Goal: Task Accomplishment & Management: Manage account settings

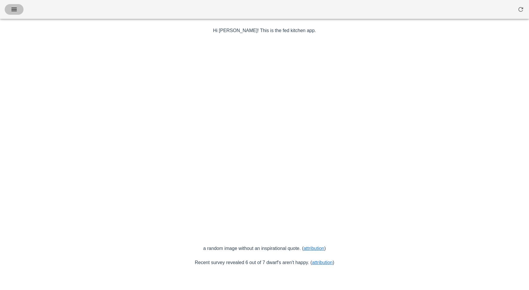
click at [13, 5] on button "button" at bounding box center [14, 9] width 19 height 11
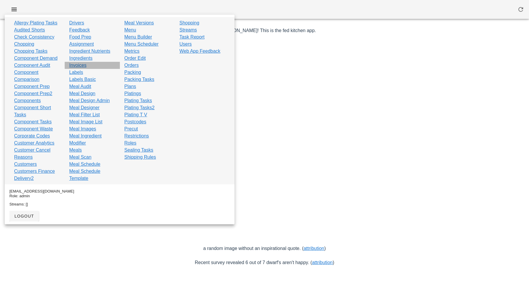
click at [81, 65] on link "Invoices" at bounding box center [77, 65] width 17 height 7
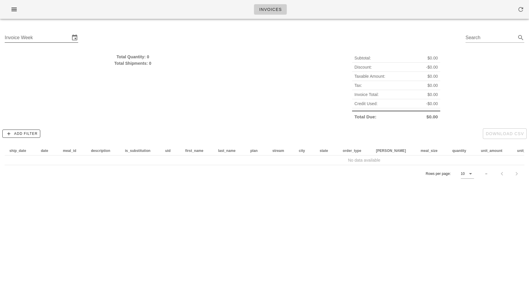
click at [65, 41] on input "Invoice Week" at bounding box center [37, 37] width 65 height 9
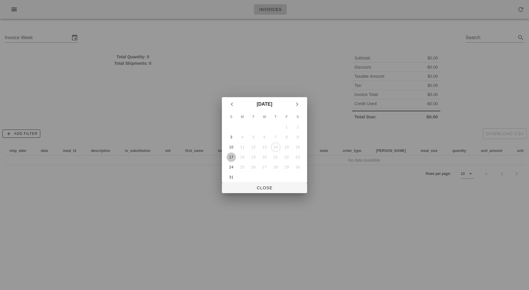
click at [230, 155] on div "17" at bounding box center [231, 157] width 9 height 4
click at [265, 189] on span "Close" at bounding box center [265, 187] width 76 height 5
type input "Sunday August 17"
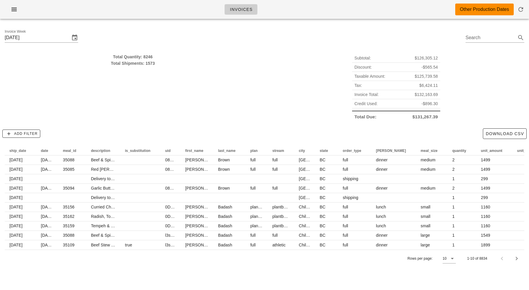
click at [234, 42] on div "Invoice Week Sunday August 17 Search" at bounding box center [264, 39] width 529 height 30
drag, startPoint x: 234, startPoint y: 42, endPoint x: 234, endPoint y: 88, distance: 45.9
click at [234, 88] on div "Invoice Week Sunday August 17 Search Total Quantity: 8246 Total Shipments: 1573…" at bounding box center [264, 148] width 529 height 248
click at [234, 88] on div "Total Quantity: 8246 Total Shipments: 1573" at bounding box center [133, 87] width 264 height 75
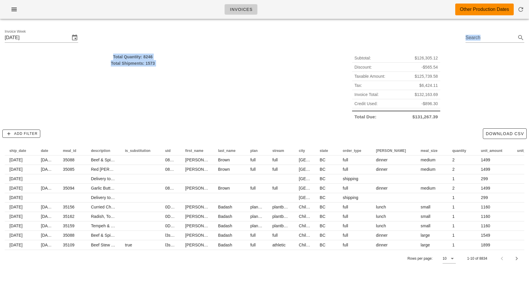
drag, startPoint x: 234, startPoint y: 88, endPoint x: 234, endPoint y: 37, distance: 51.2
click at [234, 37] on div "Invoice Week Sunday August 17 Search Total Quantity: 8246 Total Shipments: 1573…" at bounding box center [264, 148] width 529 height 248
click at [234, 37] on div "Invoice Week Sunday August 17 Search" at bounding box center [264, 39] width 529 height 30
drag, startPoint x: 234, startPoint y: 37, endPoint x: 234, endPoint y: 120, distance: 83.5
click at [234, 120] on div "Invoice Week Sunday August 17 Search Total Quantity: 8246 Total Shipments: 1573…" at bounding box center [264, 148] width 529 height 248
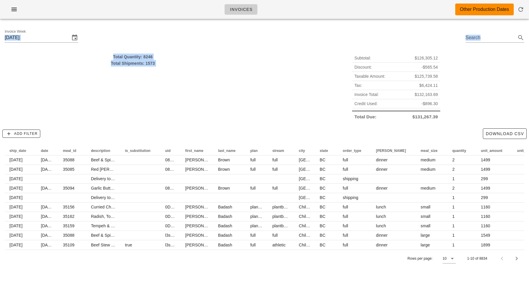
click at [234, 121] on div "Total Quantity: 8246 Total Shipments: 1573" at bounding box center [133, 87] width 264 height 75
click at [14, 11] on icon "button" at bounding box center [14, 9] width 7 height 7
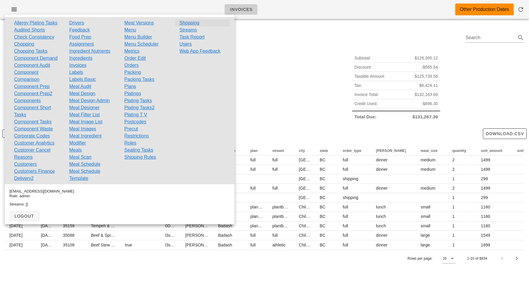
click at [189, 24] on link "Shopping" at bounding box center [190, 22] width 20 height 7
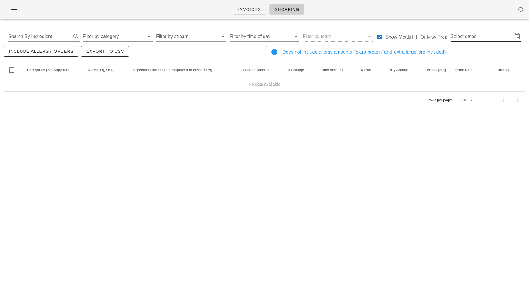
click at [472, 39] on input "Select dates" at bounding box center [482, 36] width 62 height 9
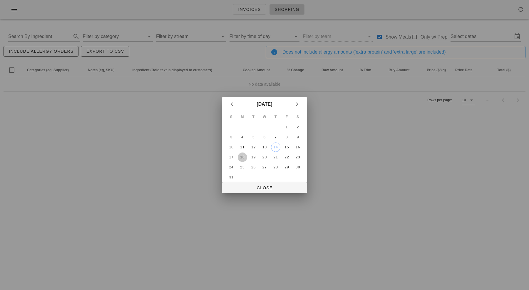
click at [242, 157] on div "18" at bounding box center [242, 157] width 9 height 4
click at [299, 158] on div "23" at bounding box center [297, 157] width 9 height 4
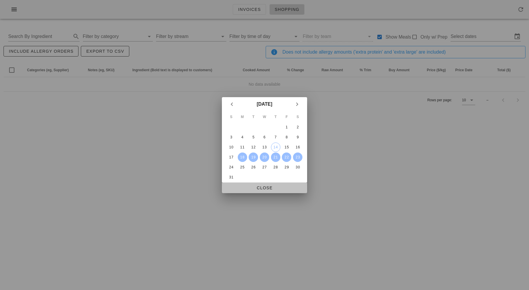
click at [268, 188] on span "Close" at bounding box center [265, 187] width 76 height 5
type input "Mon Aug 18 - Sat Aug 23"
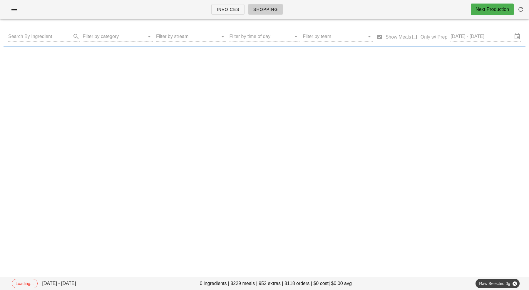
click at [157, 11] on div "Invoices Shopping Next Production" at bounding box center [264, 9] width 529 height 19
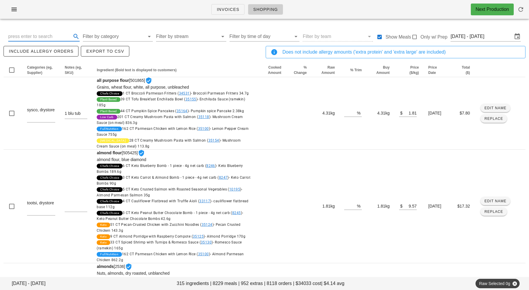
click at [54, 35] on input "text" at bounding box center [39, 36] width 62 height 9
type input "pork"
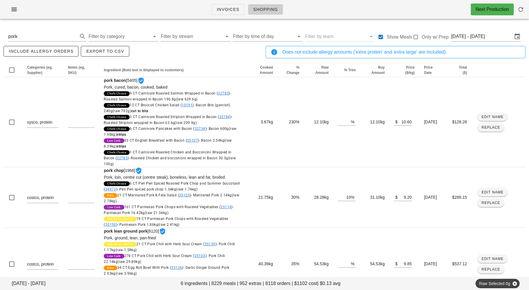
click at [186, 53] on div "include allergy orders Export to CSV" at bounding box center [133, 54] width 262 height 19
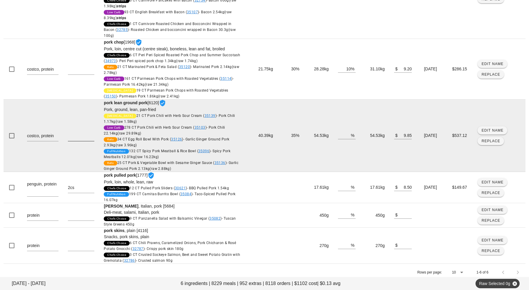
scroll to position [131, 0]
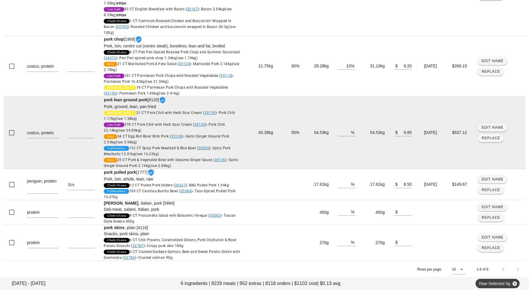
click at [365, 132] on td "54.53kg" at bounding box center [375, 132] width 29 height 72
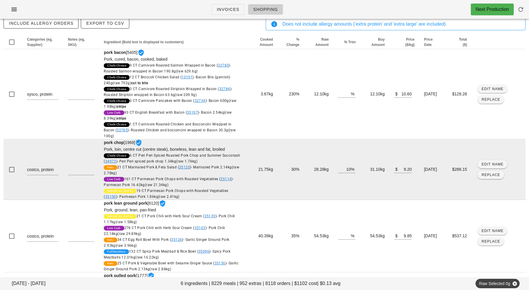
scroll to position [27, 0]
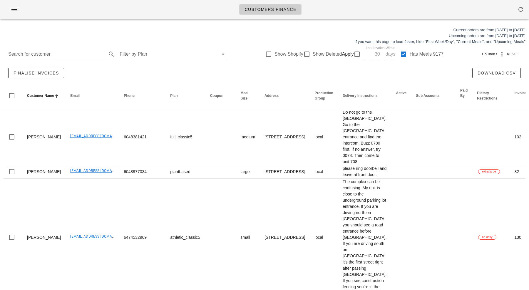
click at [66, 56] on input "Search for customer" at bounding box center [56, 53] width 97 height 9
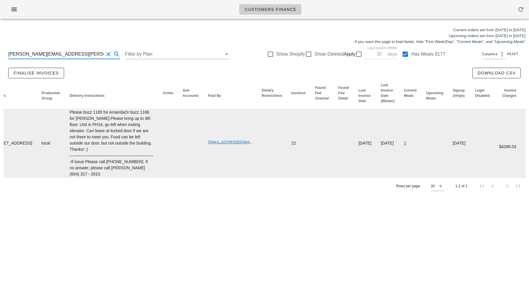
scroll to position [0, 242]
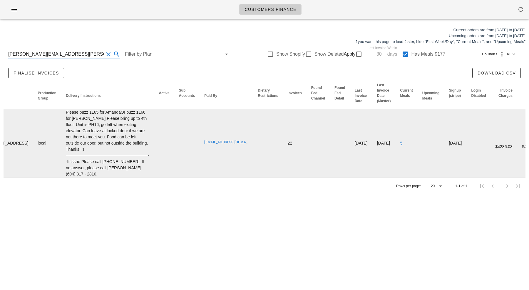
type input "sean.corbett@collingwood.org"
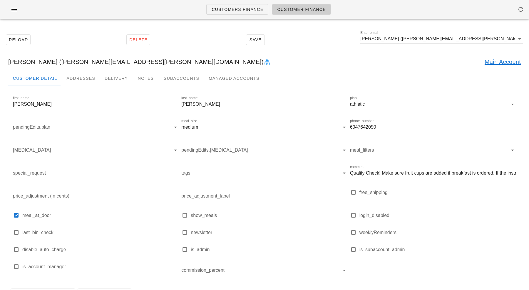
click at [362, 101] on div "athletic" at bounding box center [357, 103] width 15 height 5
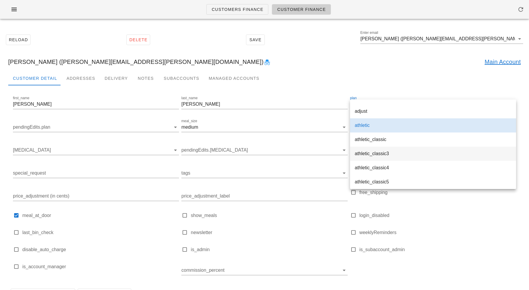
scroll to position [121, 0]
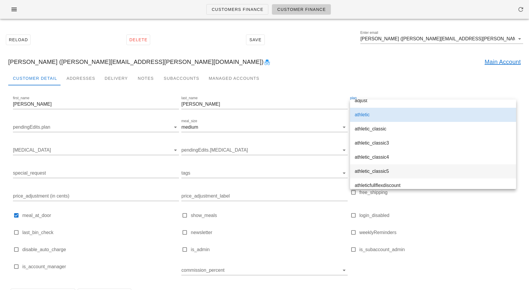
click at [390, 169] on div "athletic_classic5" at bounding box center [433, 171] width 157 height 6
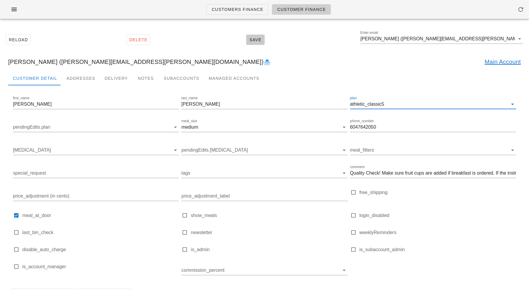
click at [257, 40] on span "Save" at bounding box center [256, 39] width 14 height 5
click at [364, 102] on div "athletic" at bounding box center [357, 103] width 15 height 5
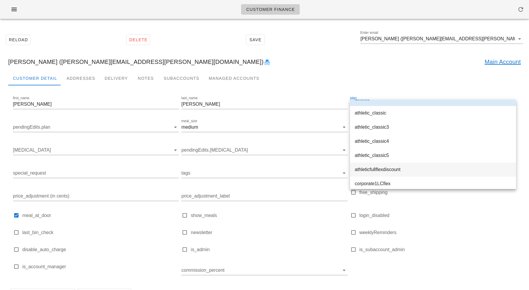
scroll to position [140, 0]
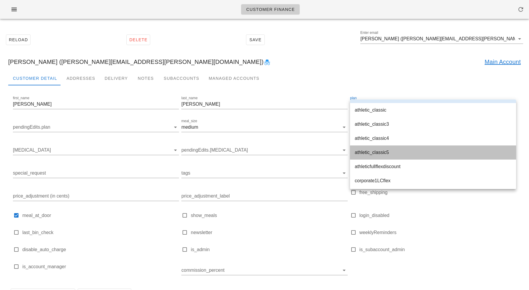
click at [387, 153] on div "athletic_classic5" at bounding box center [433, 152] width 157 height 6
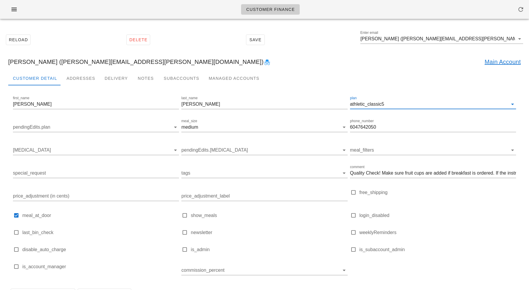
click at [305, 69] on div "[PERSON_NAME] ([PERSON_NAME][EMAIL_ADDRESS][PERSON_NAME][DOMAIN_NAME]) Main Acc…" at bounding box center [265, 61] width 522 height 19
click at [254, 41] on span "Save" at bounding box center [256, 39] width 14 height 5
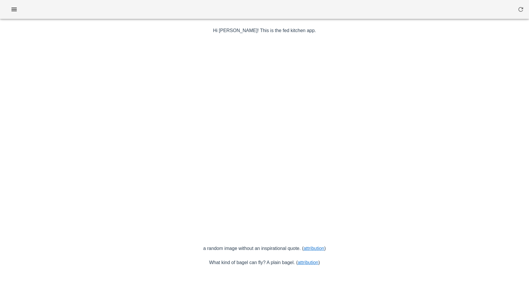
click at [15, 4] on div at bounding box center [264, 9] width 529 height 19
click at [15, 7] on icon "button" at bounding box center [14, 9] width 7 height 7
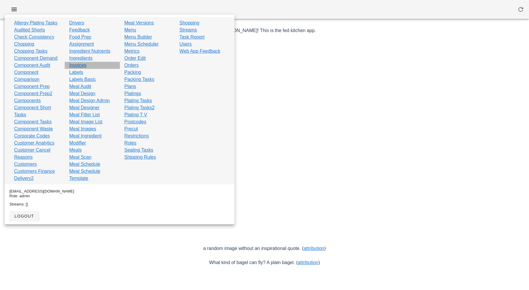
click at [78, 66] on link "Invoices" at bounding box center [77, 65] width 17 height 7
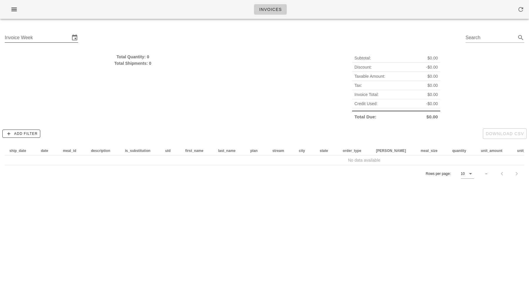
click at [55, 40] on input "Invoice Week" at bounding box center [37, 37] width 65 height 9
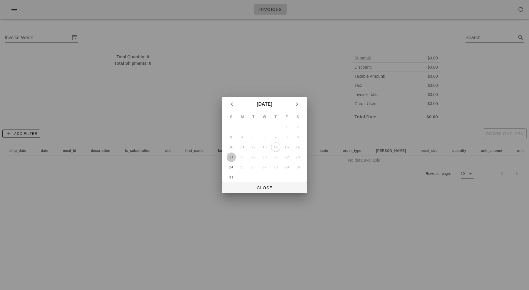
click at [233, 157] on div "17" at bounding box center [231, 157] width 9 height 4
click at [256, 182] on button "Close" at bounding box center [264, 187] width 85 height 11
type input "Sunday August 17"
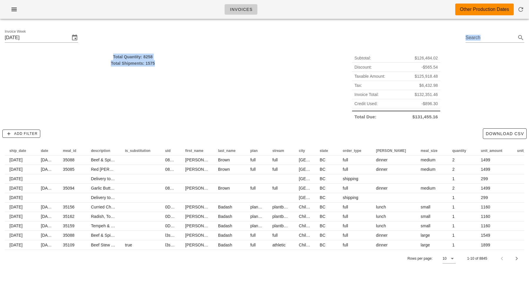
drag, startPoint x: 249, startPoint y: 40, endPoint x: 249, endPoint y: 93, distance: 52.4
click at [249, 93] on div "Invoice Week Sunday August 17 Search Total Quantity: 8258 Total Shipments: 1575…" at bounding box center [264, 148] width 529 height 248
click at [249, 93] on div "Total Quantity: 8258 Total Shipments: 1575" at bounding box center [133, 87] width 264 height 75
